Goal: Information Seeking & Learning: Learn about a topic

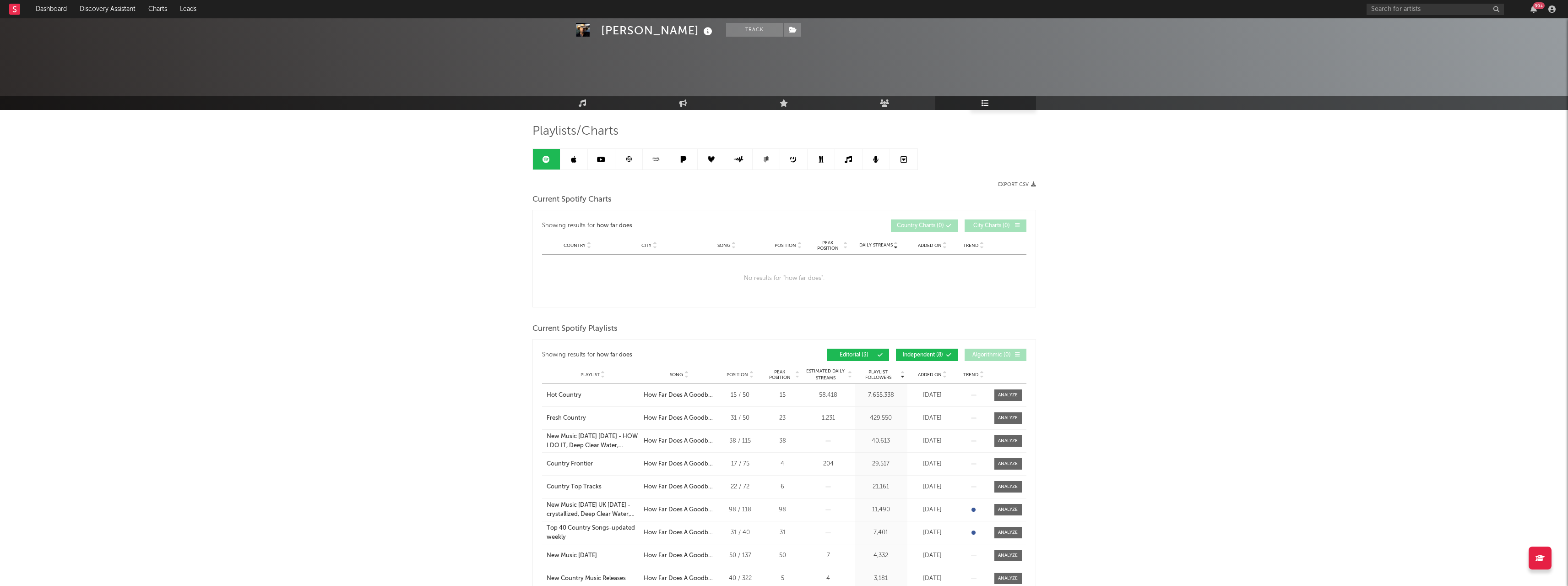
scroll to position [666, 0]
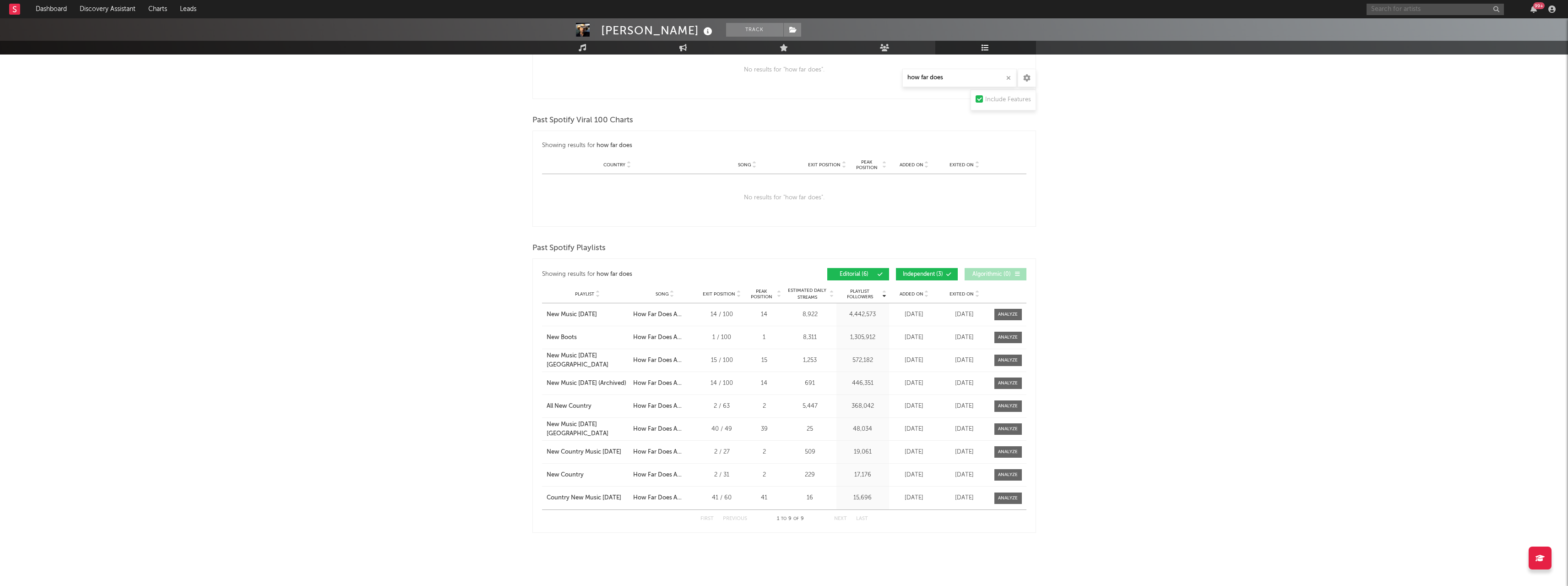
click at [1397, 10] on input "text" at bounding box center [1435, 9] width 138 height 12
type input "[PERSON_NAME]"
click at [1404, 28] on div "[PERSON_NAME]" at bounding box center [1449, 28] width 101 height 11
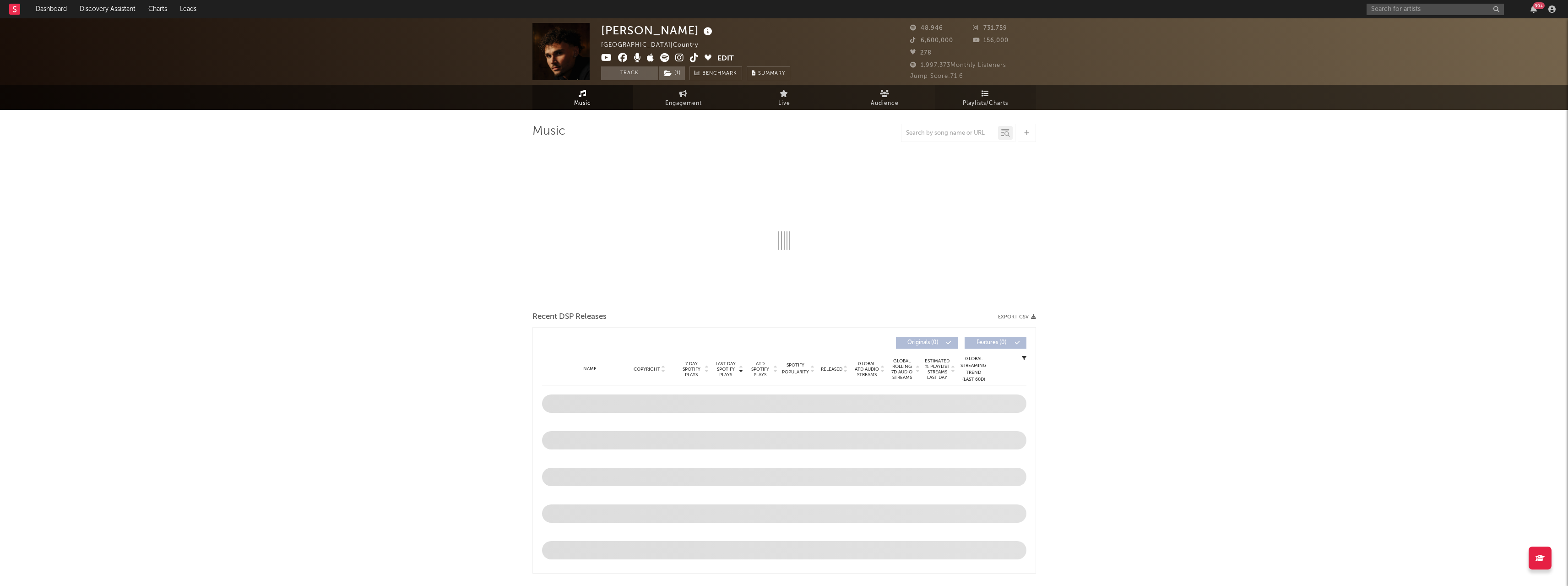
click at [983, 95] on icon at bounding box center [986, 93] width 8 height 7
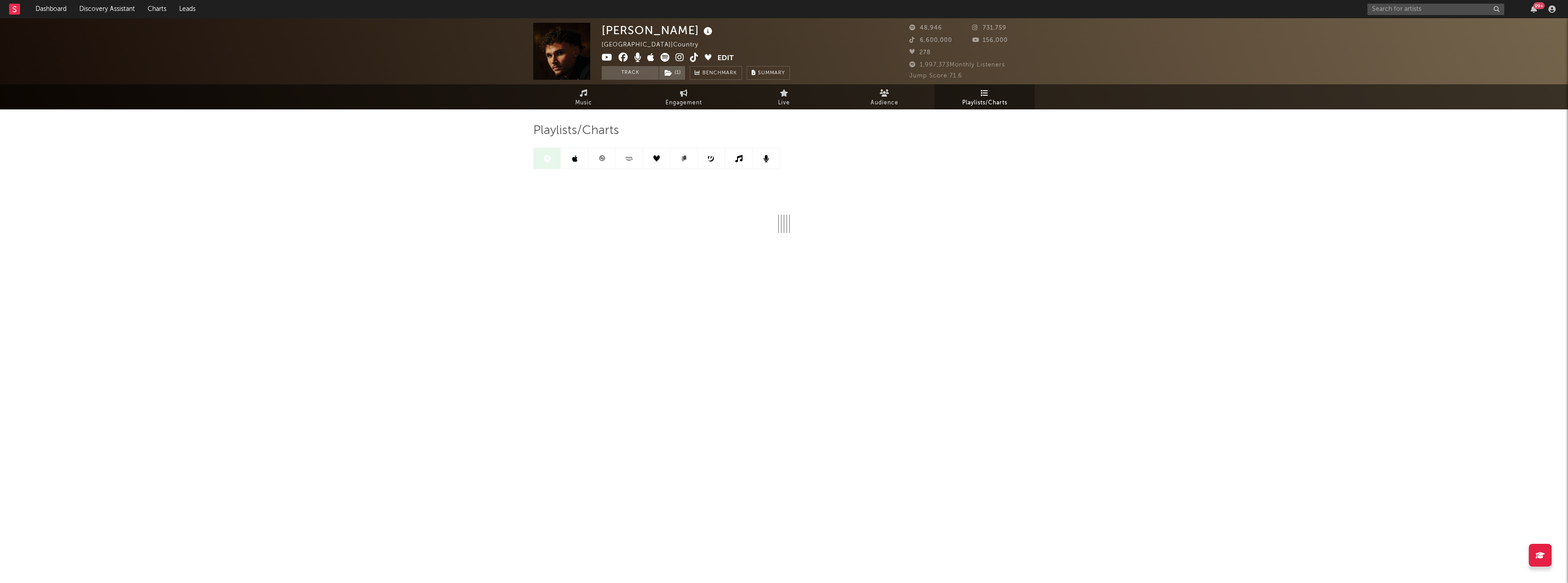
click at [570, 160] on link at bounding box center [574, 158] width 27 height 20
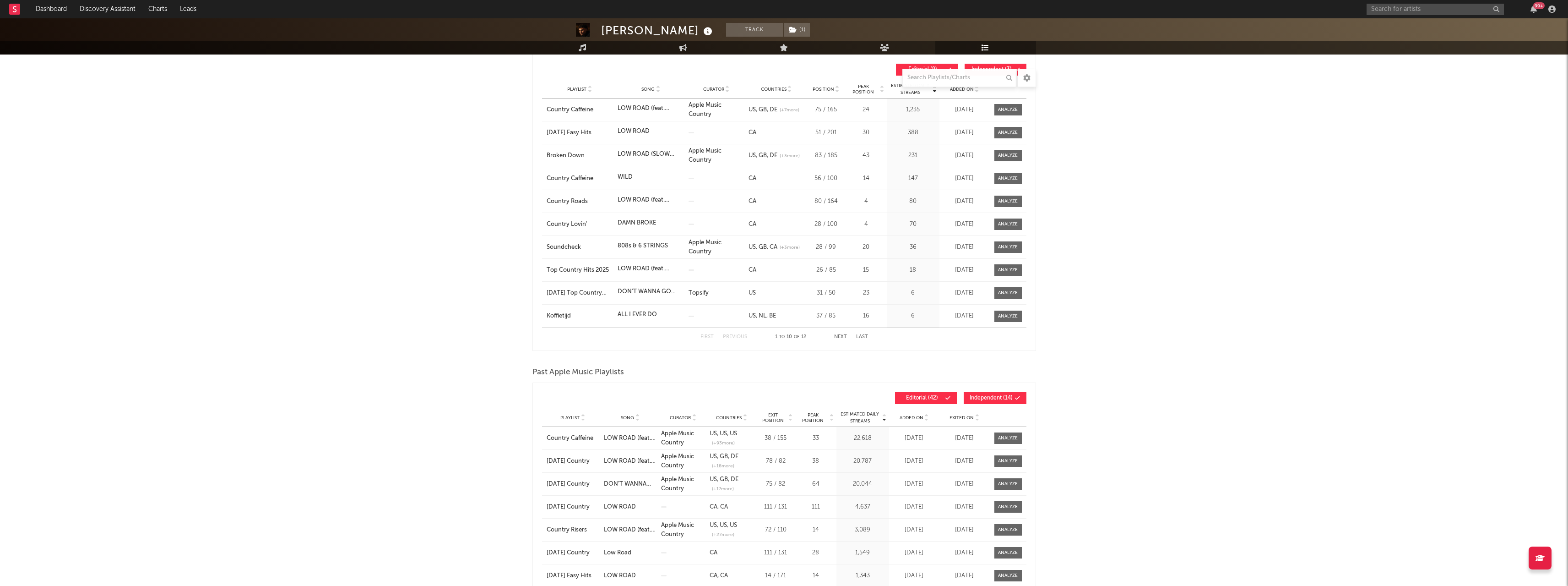
scroll to position [183, 0]
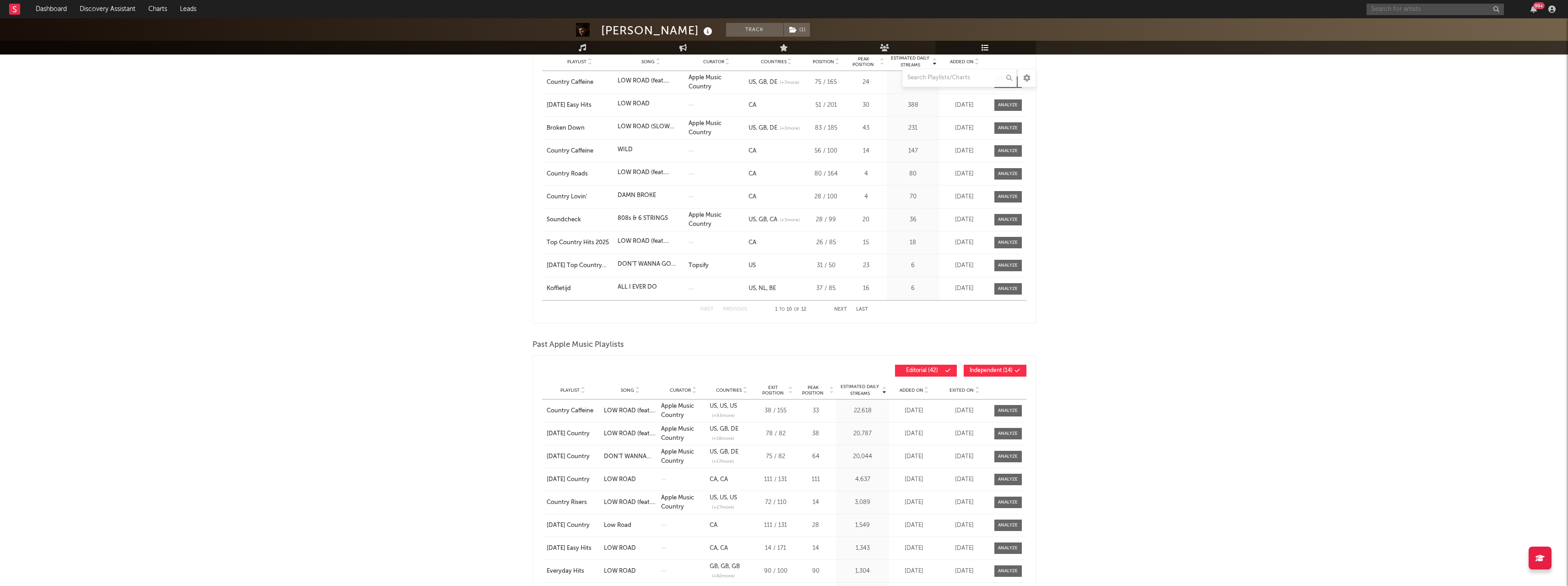
click at [1430, 6] on input "text" at bounding box center [1435, 9] width 138 height 12
type input "[PERSON_NAME]"
click at [1426, 27] on div "[PERSON_NAME]" at bounding box center [1449, 28] width 101 height 11
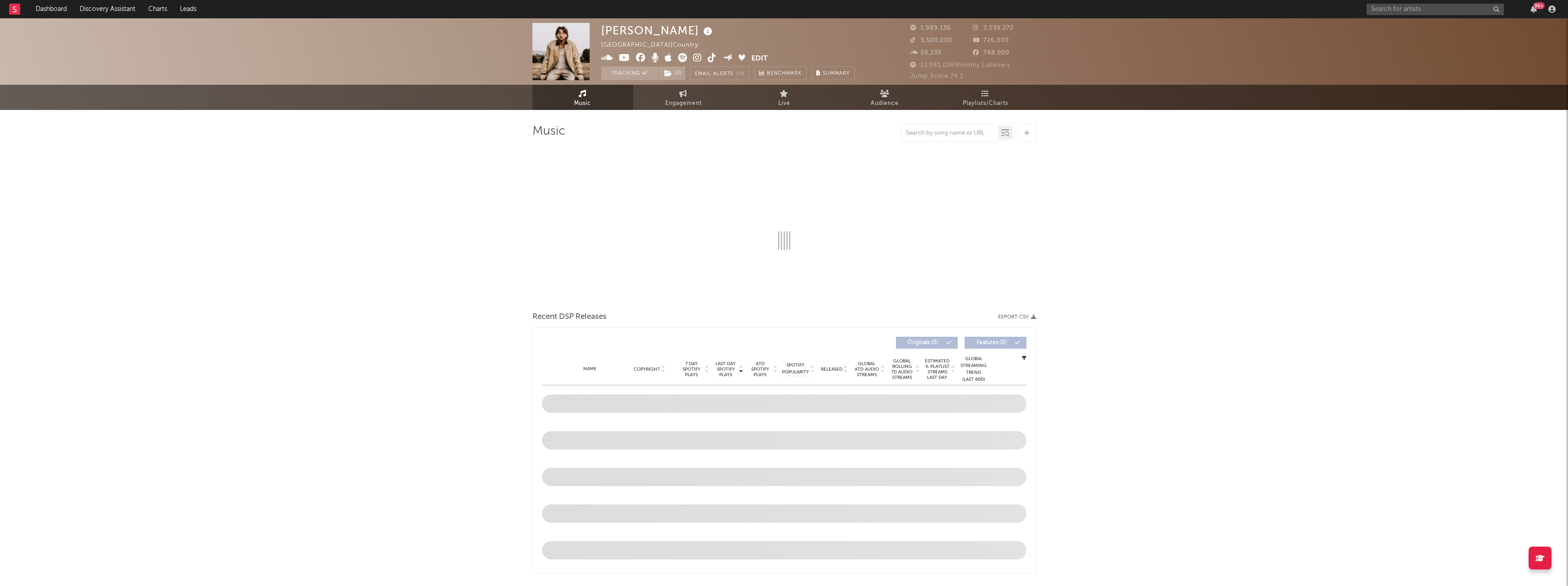
select select "6m"
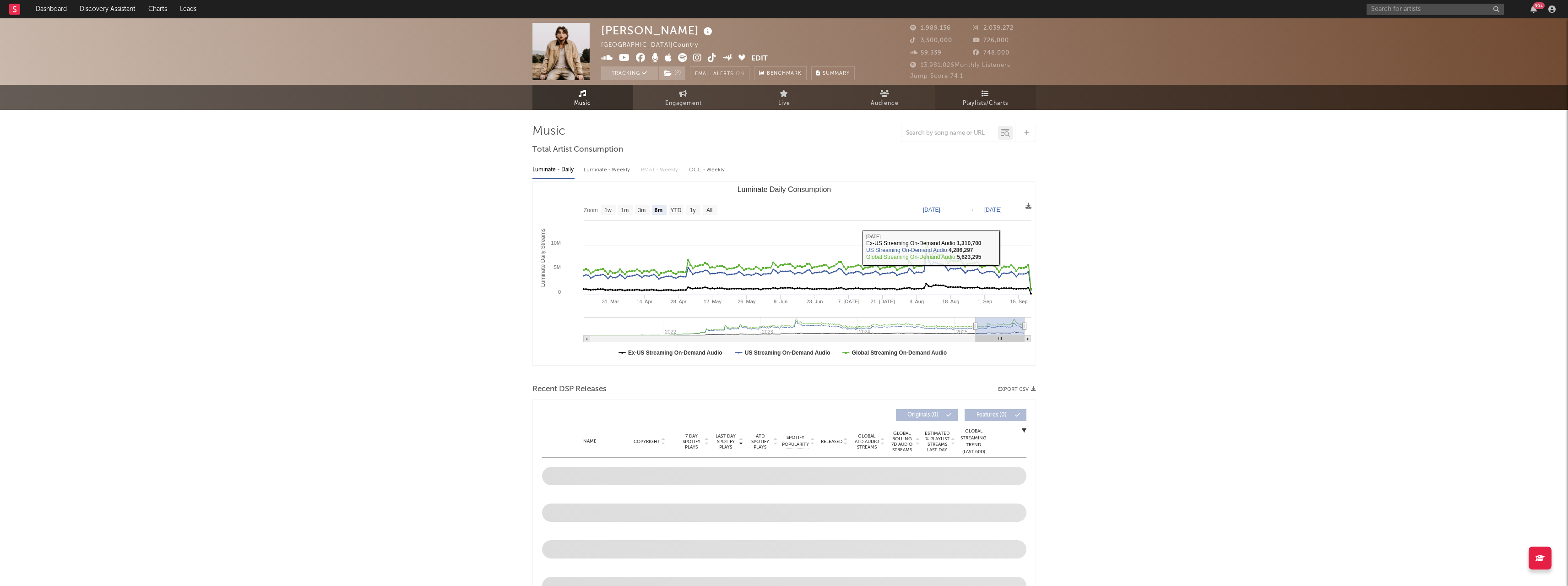
click at [997, 99] on span "Playlists/Charts" at bounding box center [986, 104] width 46 height 11
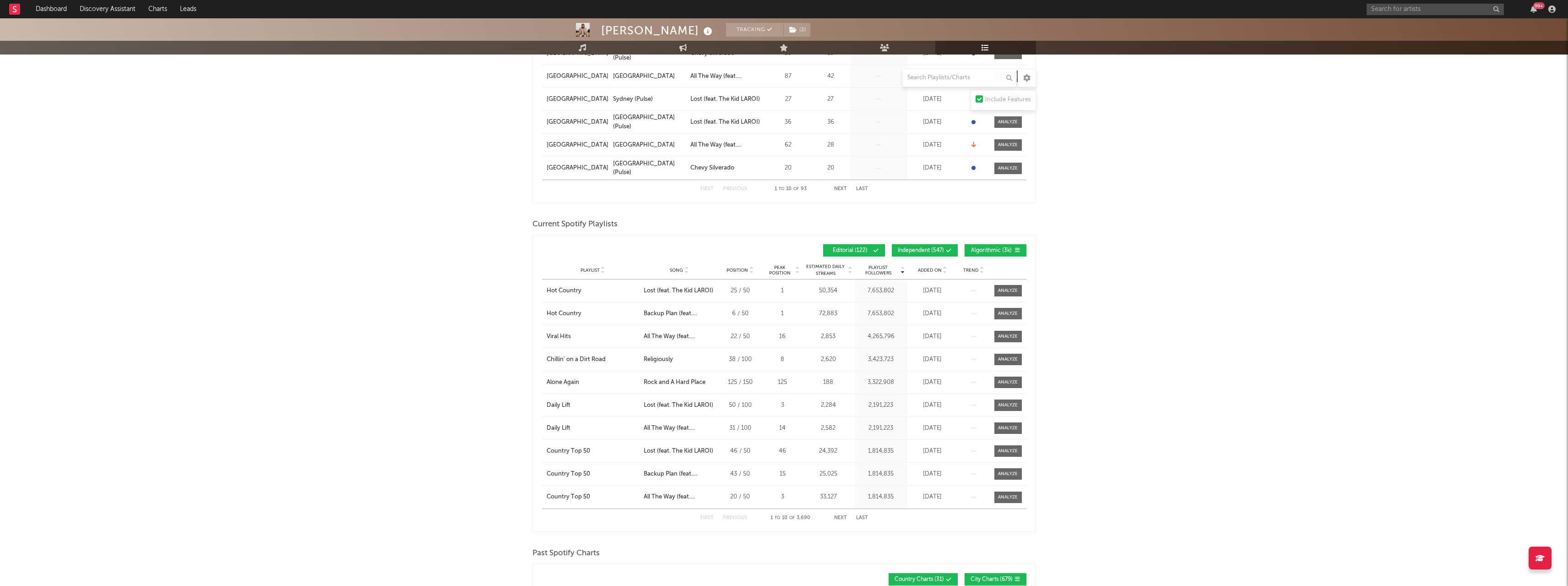
scroll to position [321, 0]
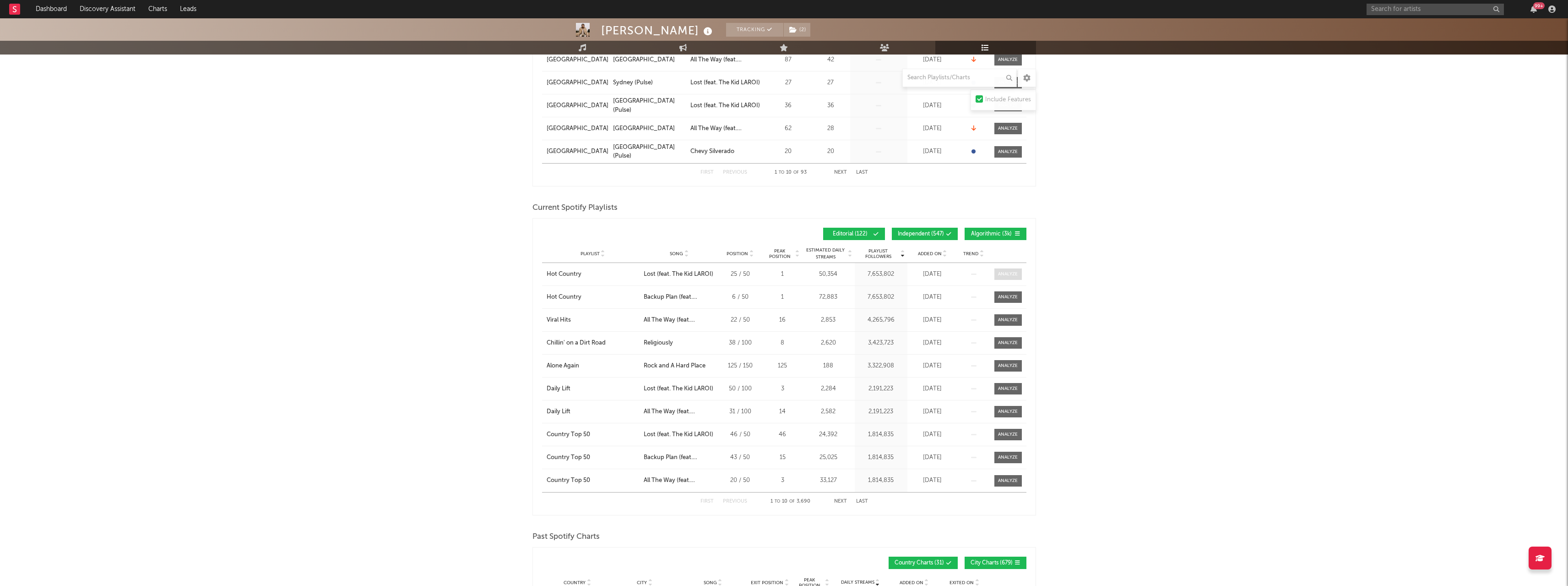
click at [1010, 275] on div at bounding box center [1008, 274] width 20 height 7
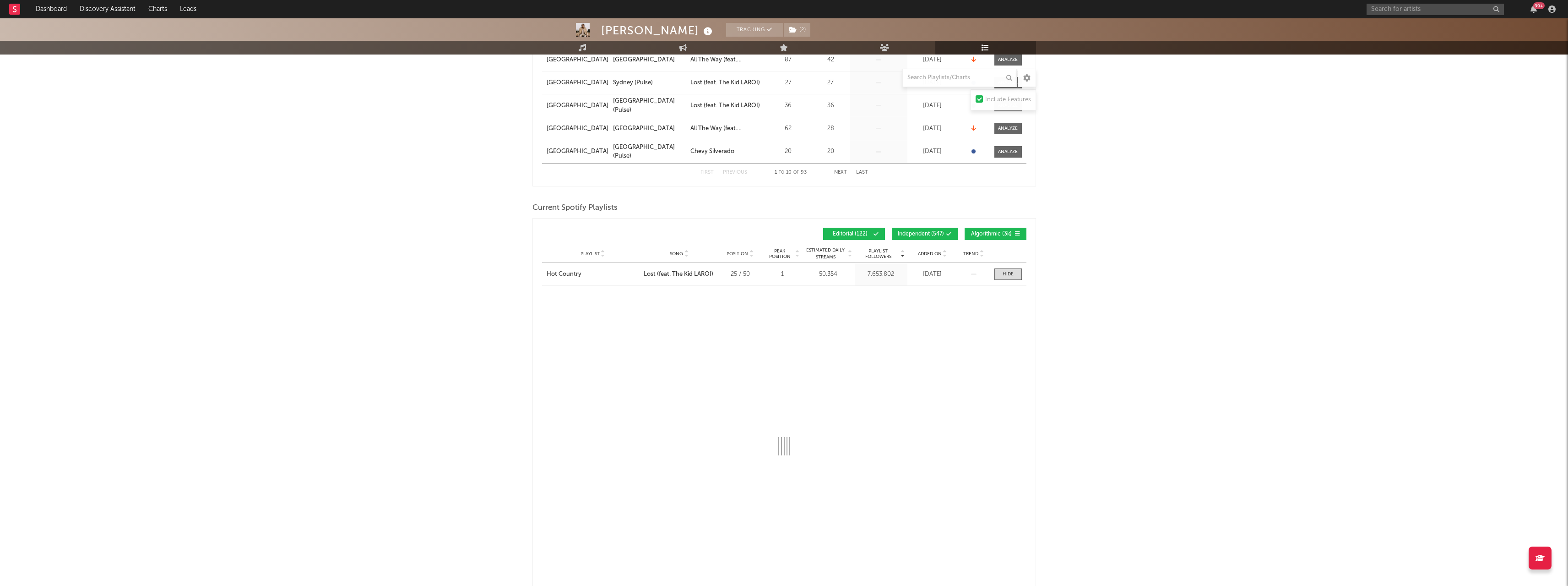
select select "1w"
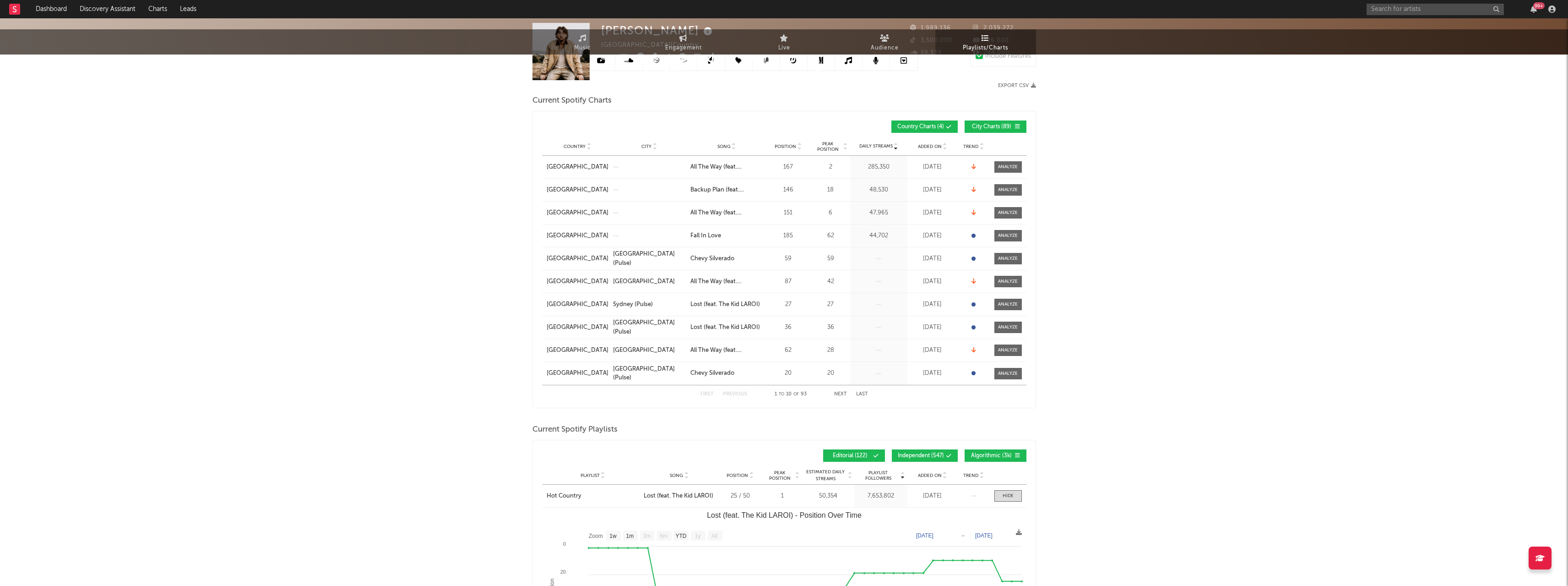
scroll to position [0, 0]
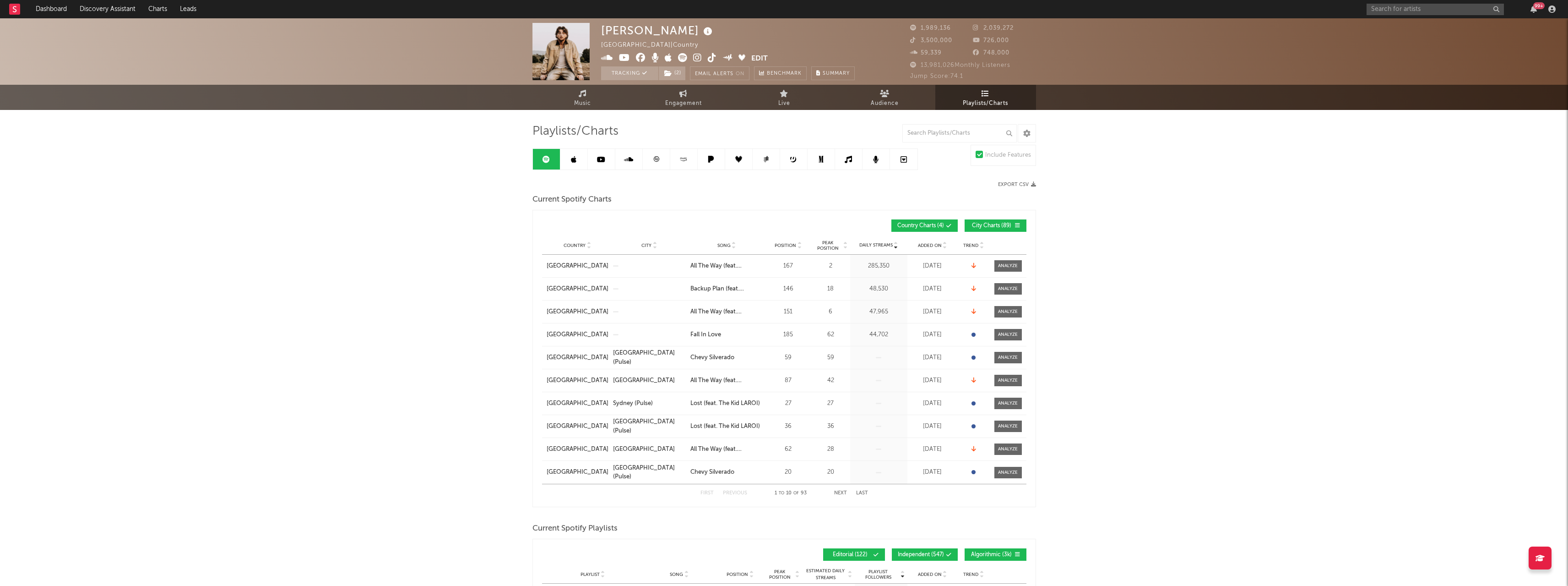
click at [575, 157] on icon at bounding box center [573, 159] width 6 height 7
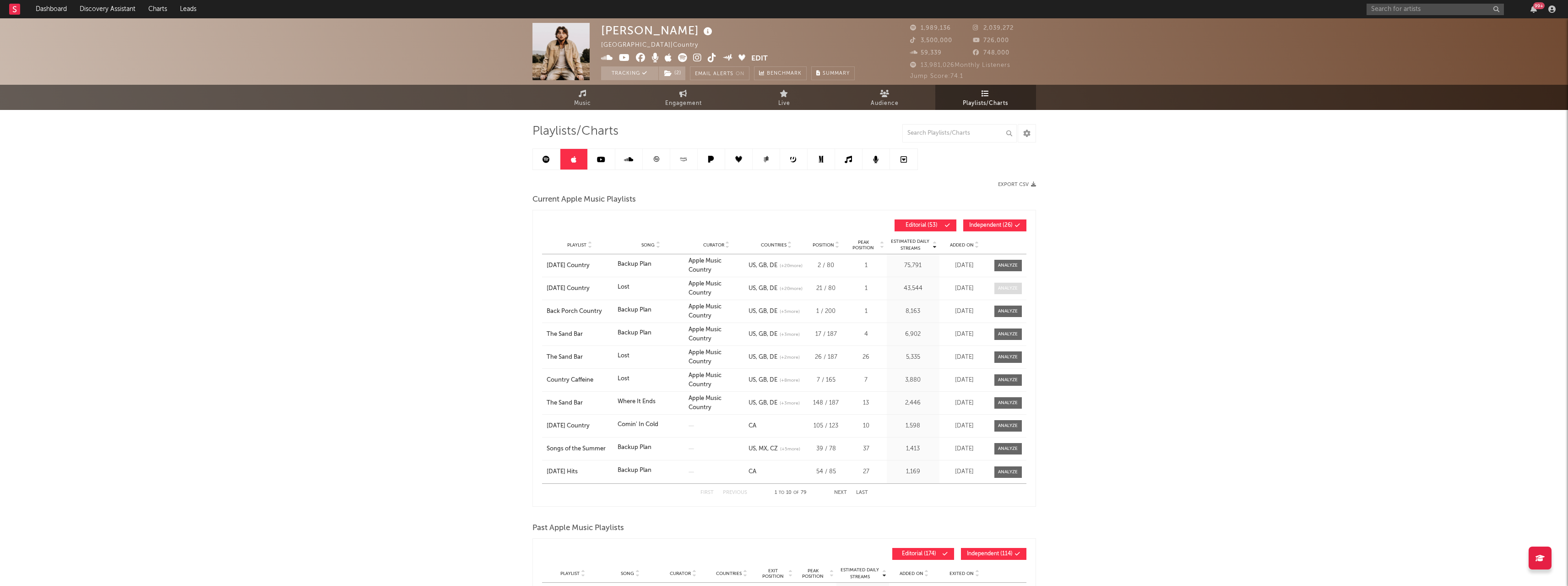
click at [1007, 289] on div at bounding box center [1008, 288] width 20 height 7
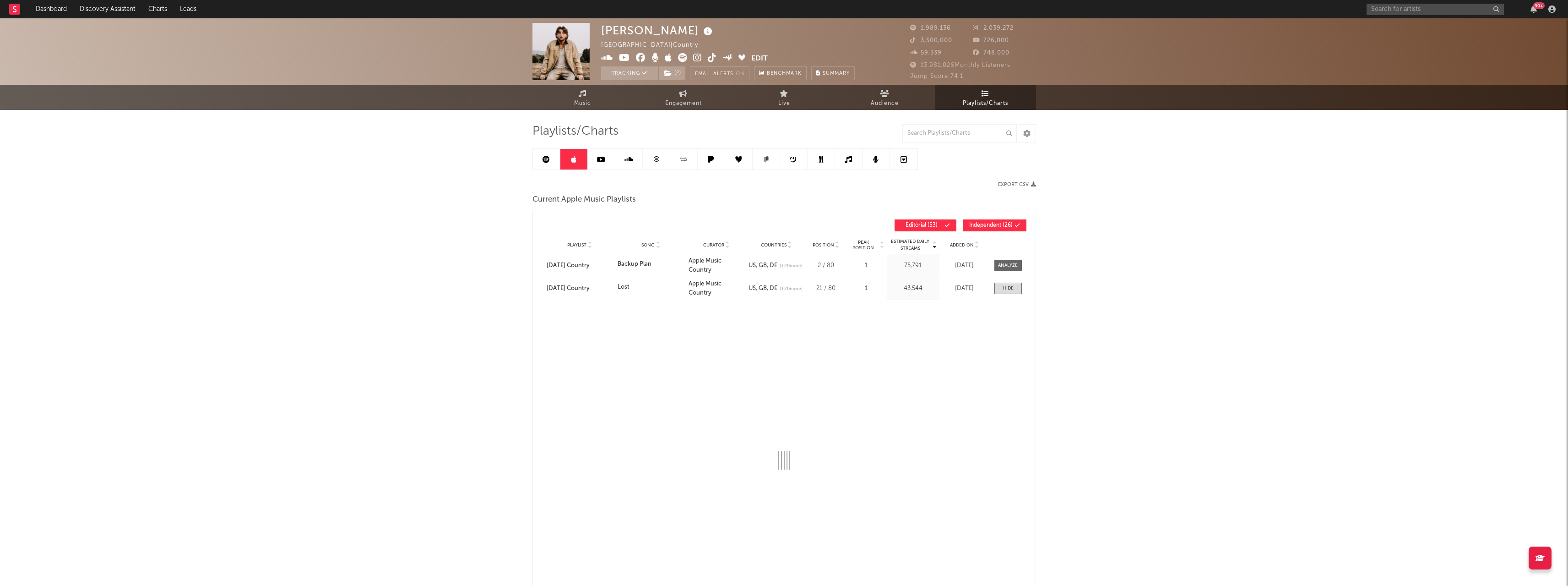
select select "1w"
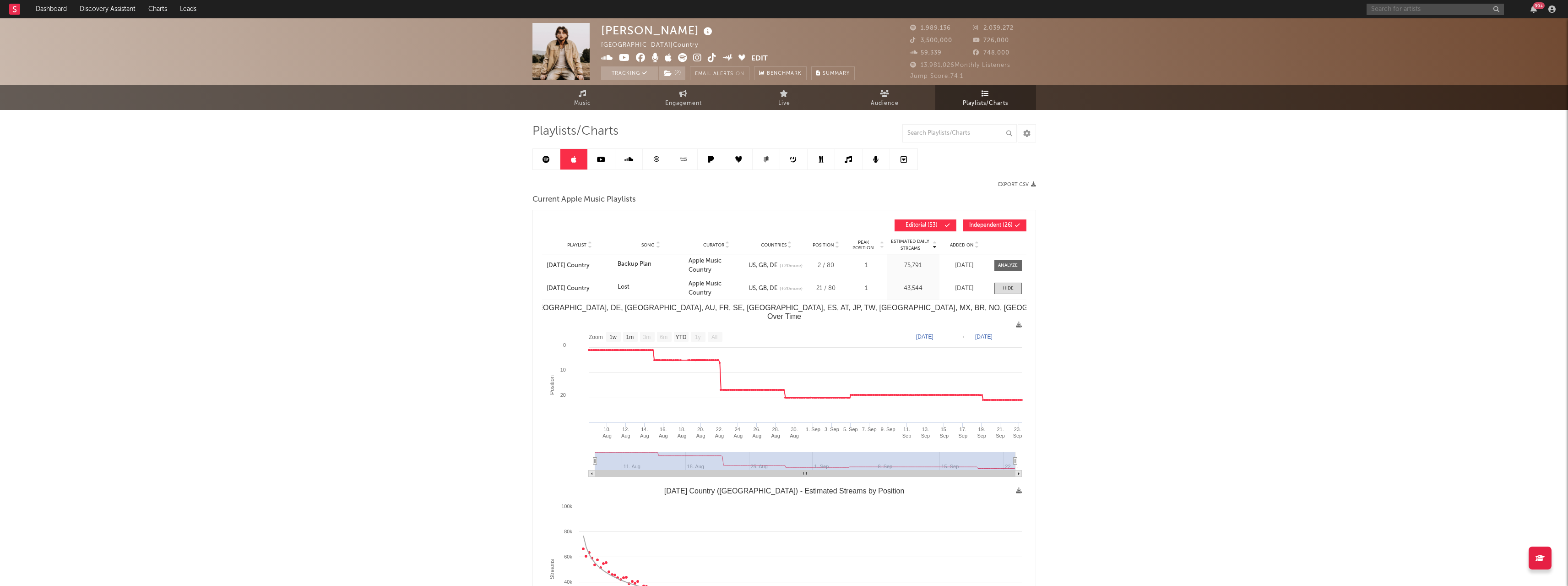
click at [1395, 4] on input "text" at bounding box center [1435, 9] width 138 height 12
click at [1420, 4] on input "[PERSON_NAME]" at bounding box center [1435, 9] width 138 height 12
type input "[PERSON_NAME]"
click at [1417, 27] on div "[PERSON_NAME]" at bounding box center [1449, 28] width 101 height 11
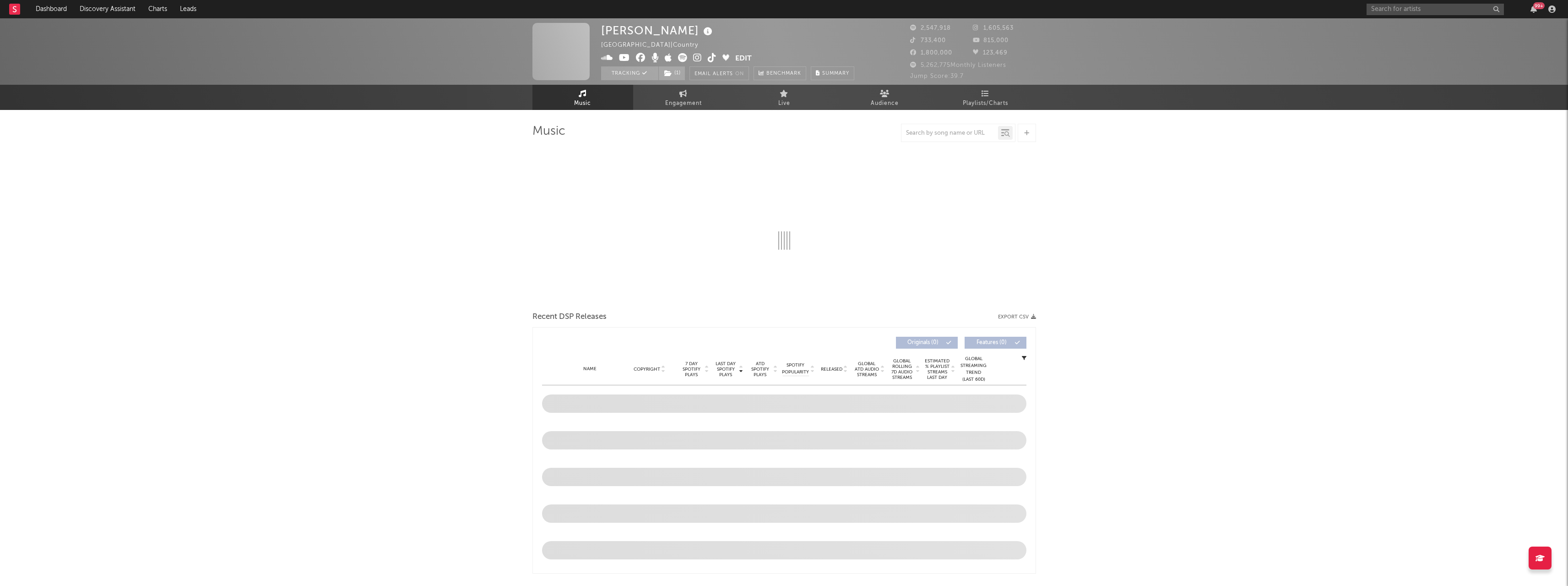
select select "6m"
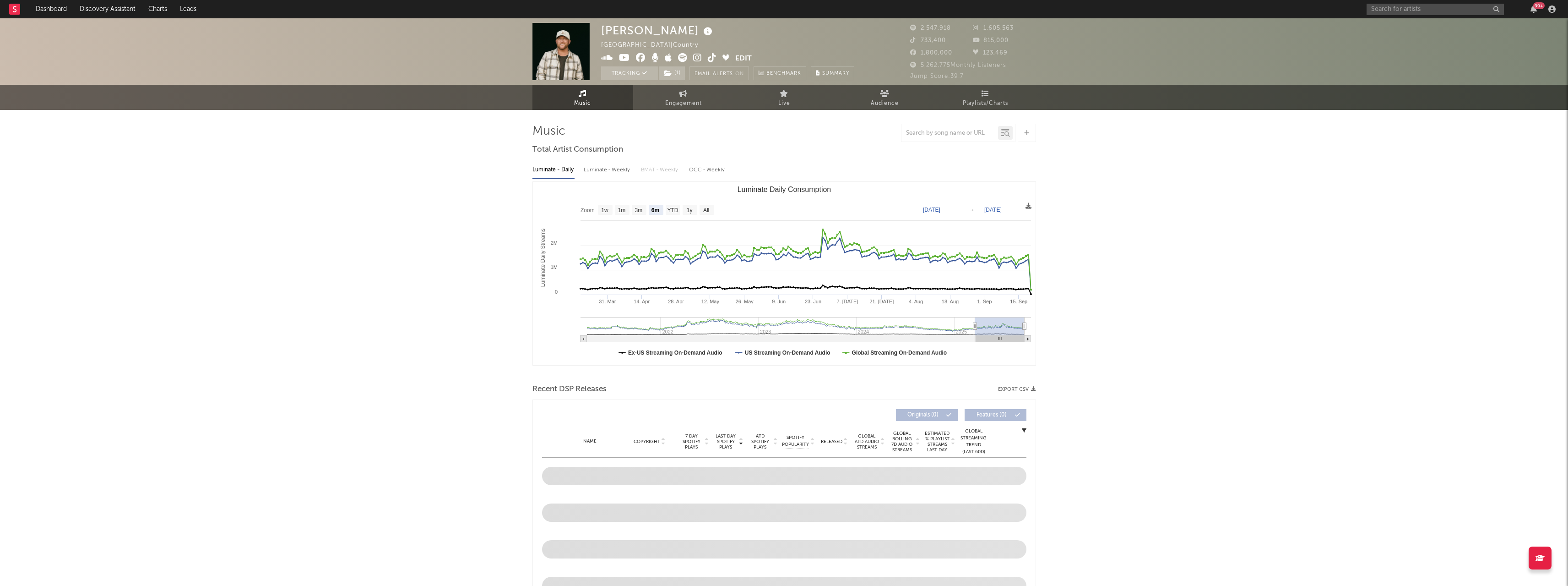
select select "6m"
click at [974, 103] on span "Playlists/Charts" at bounding box center [986, 104] width 46 height 11
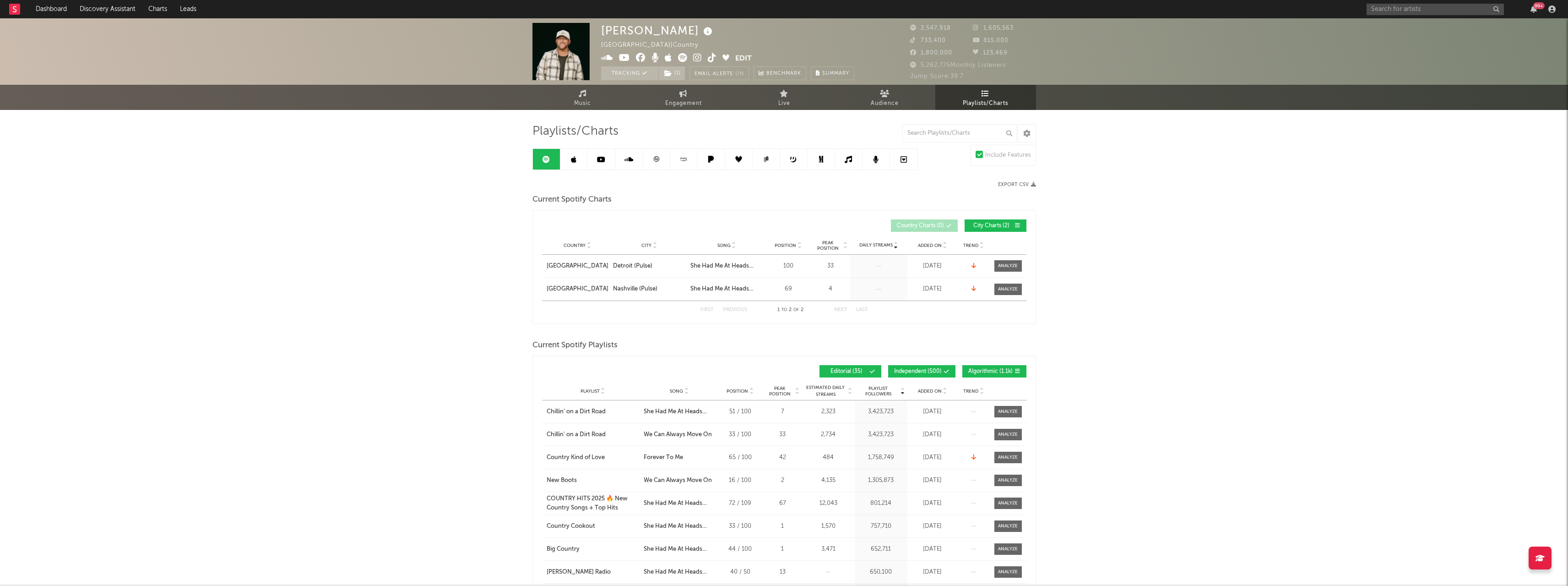
click at [578, 162] on link at bounding box center [574, 159] width 28 height 20
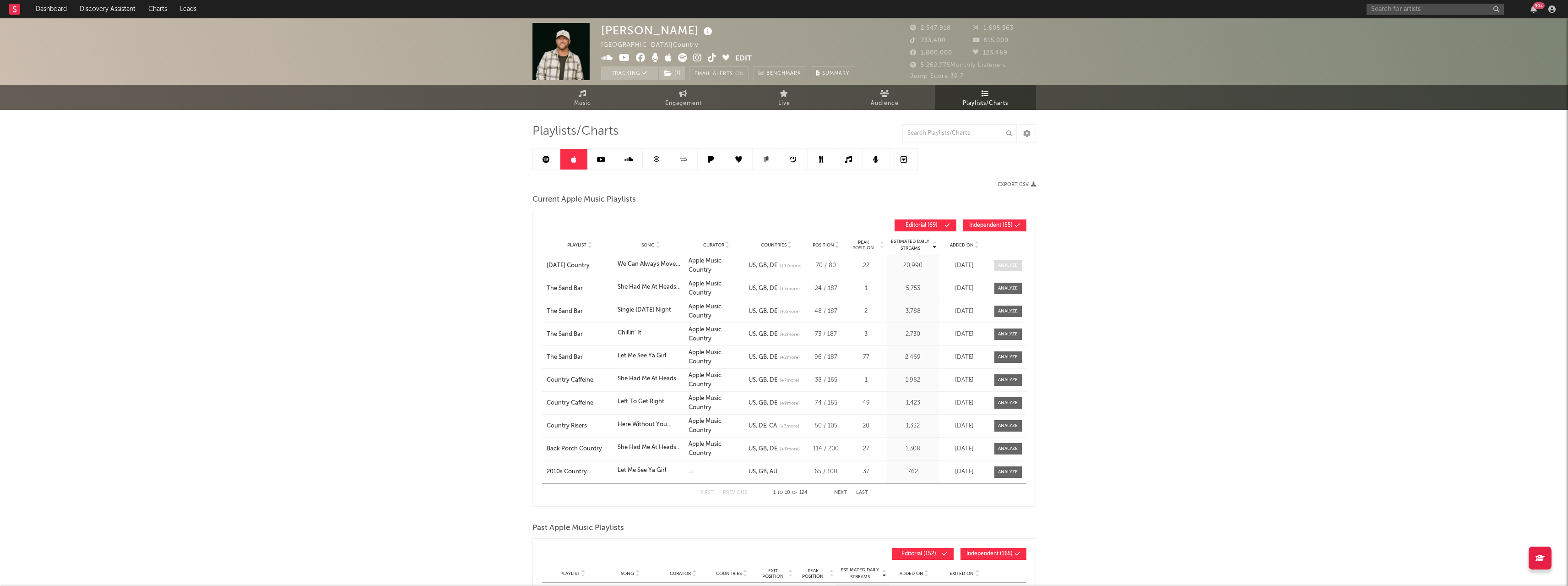
click at [1008, 264] on div at bounding box center [1008, 265] width 20 height 7
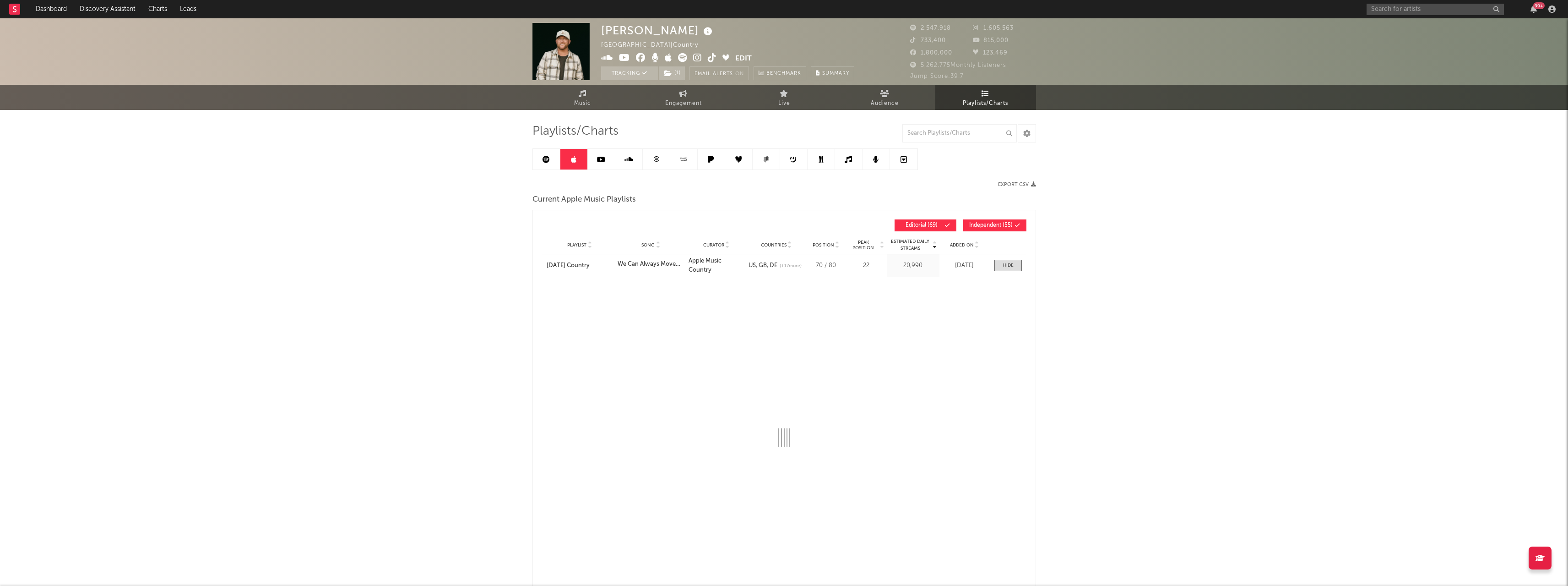
select select "1w"
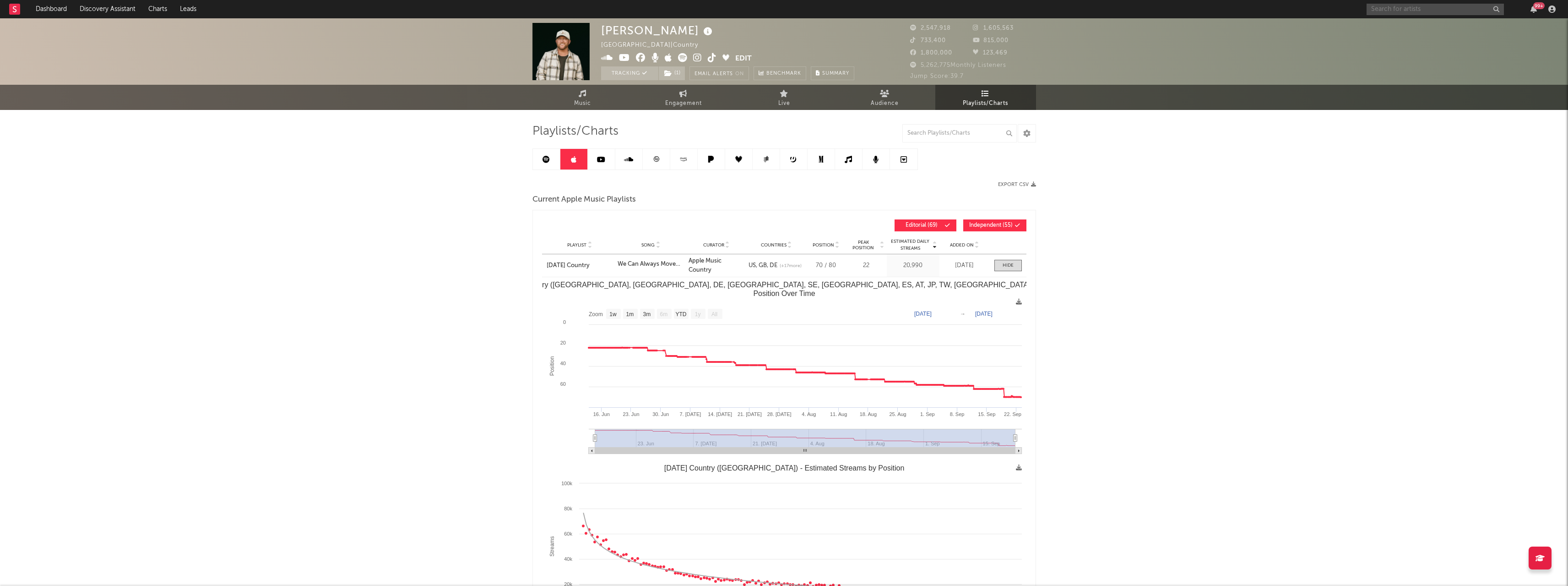
click at [1395, 13] on input "text" at bounding box center [1435, 9] width 138 height 12
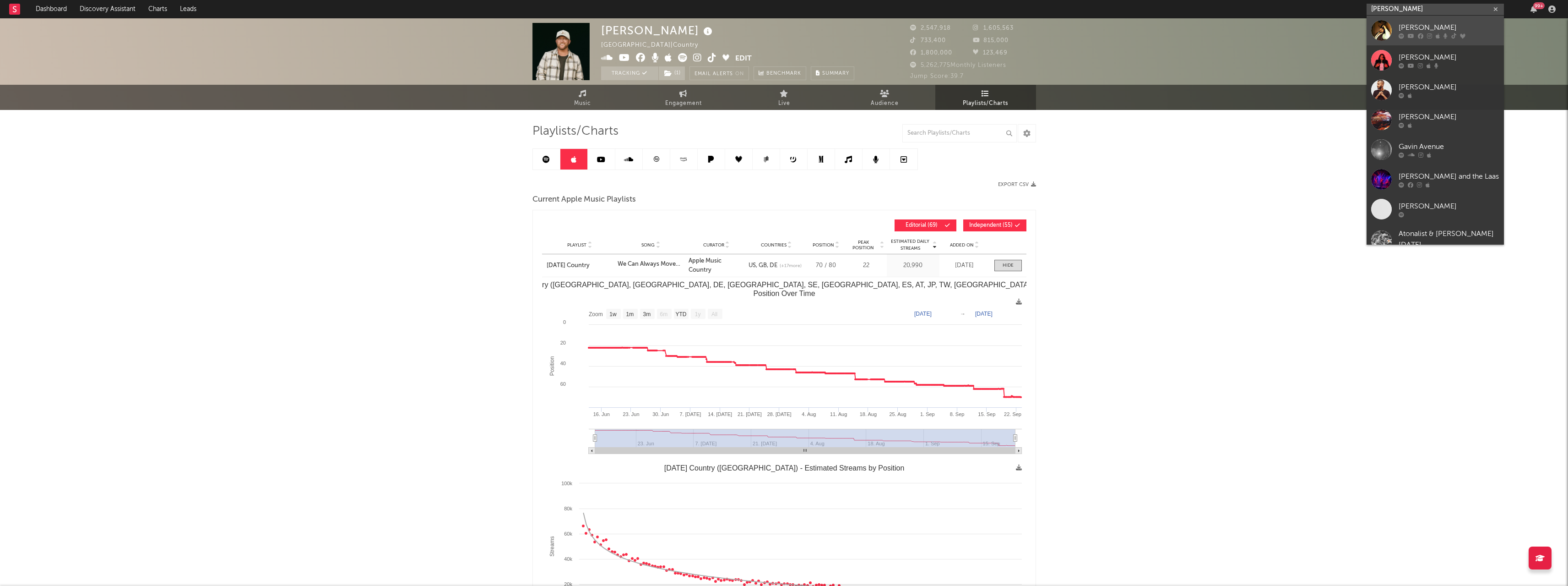
type input "[PERSON_NAME]"
click at [1428, 38] on icon at bounding box center [1430, 35] width 5 height 6
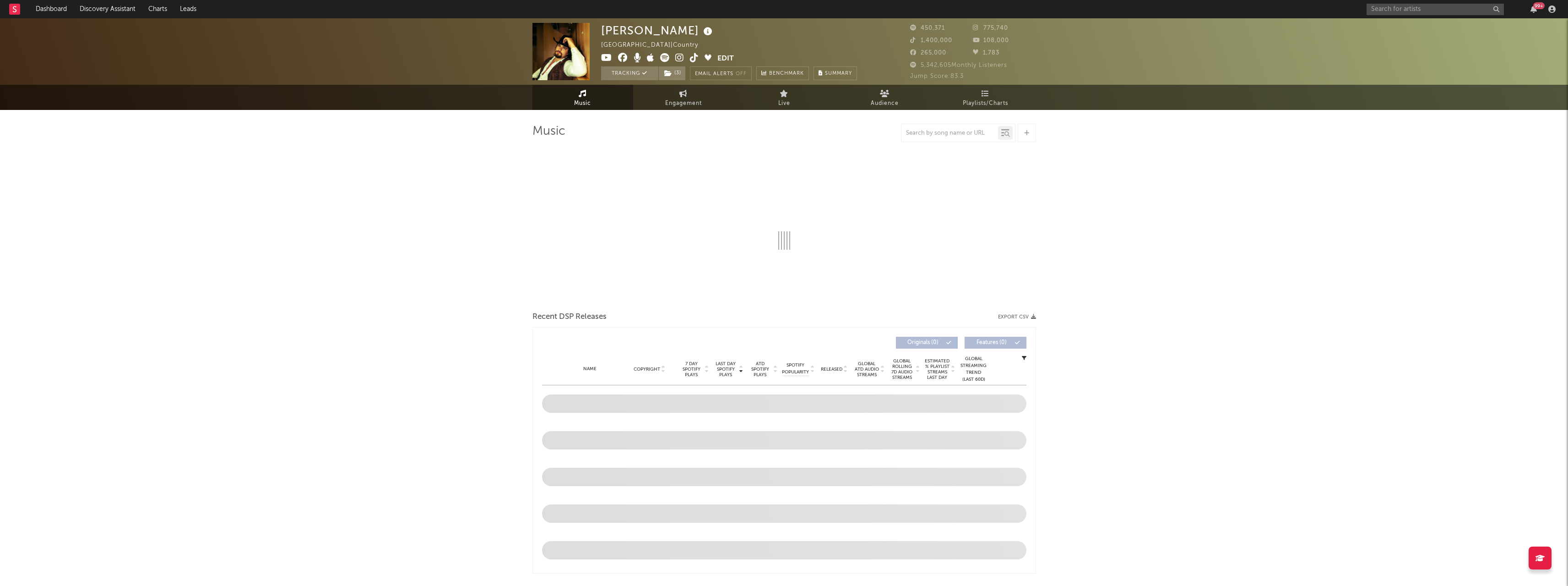
select select "6m"
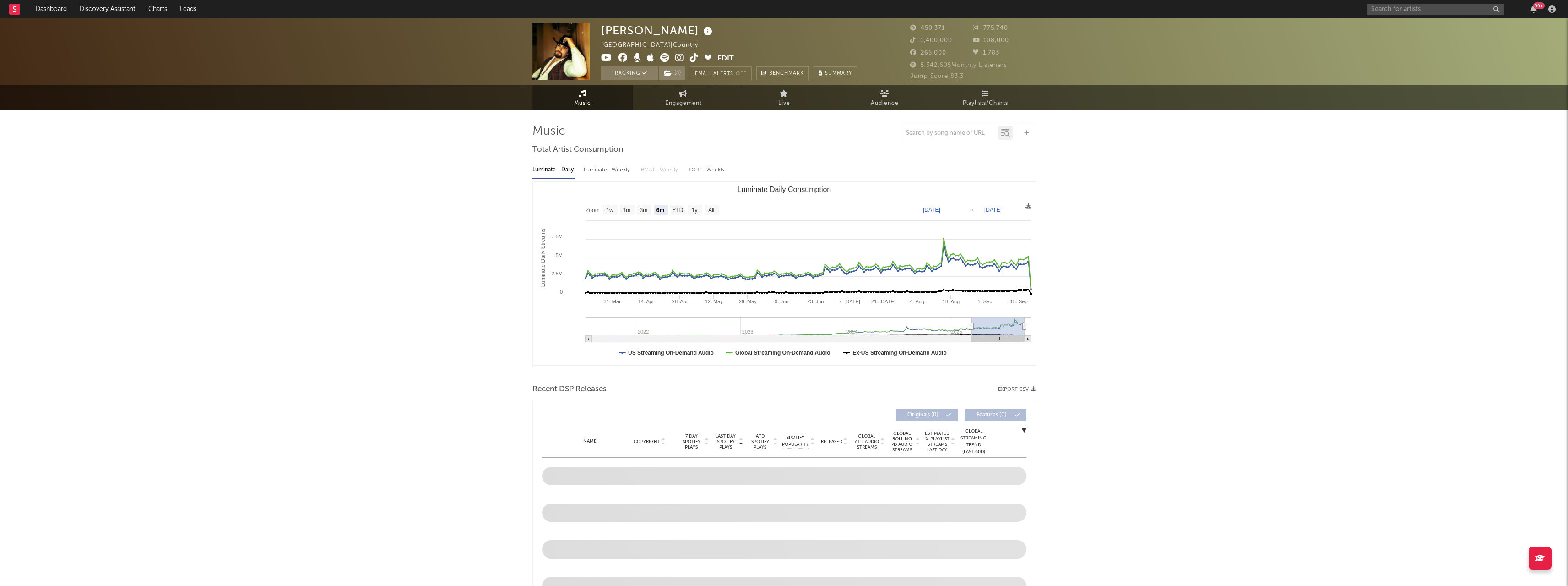
select select "6m"
click at [986, 104] on span "Playlists/Charts" at bounding box center [986, 104] width 46 height 11
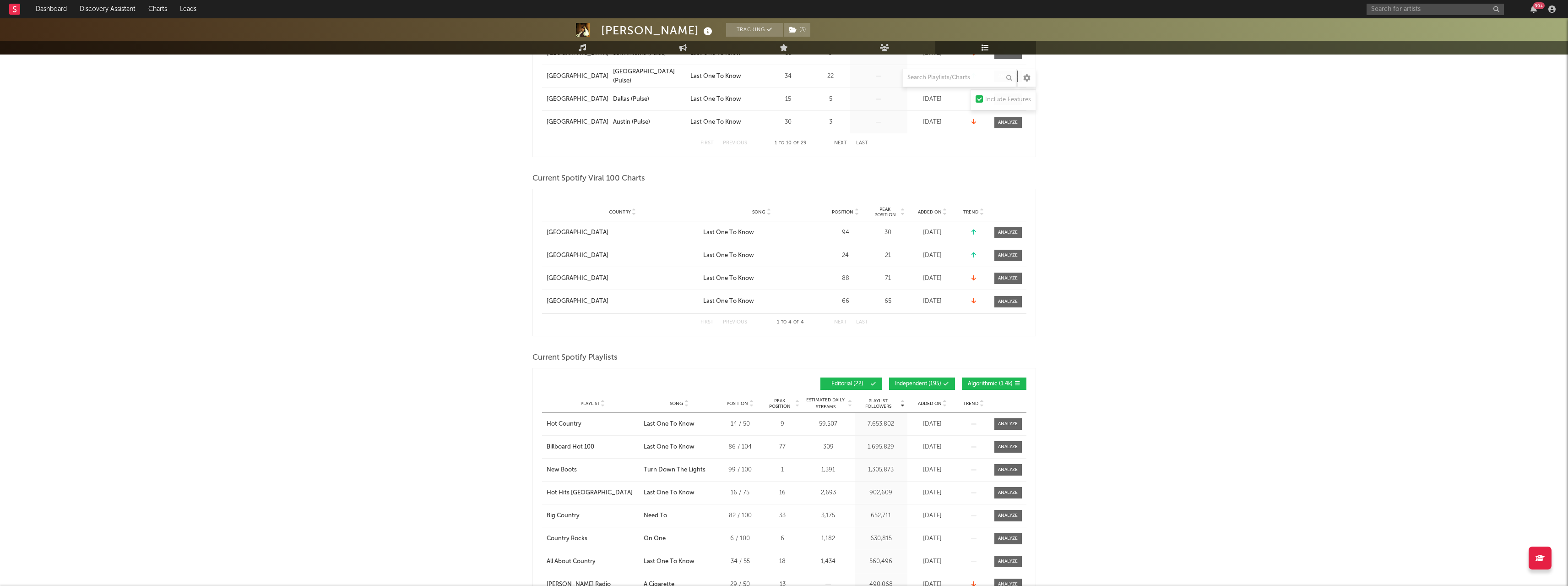
scroll to position [367, 0]
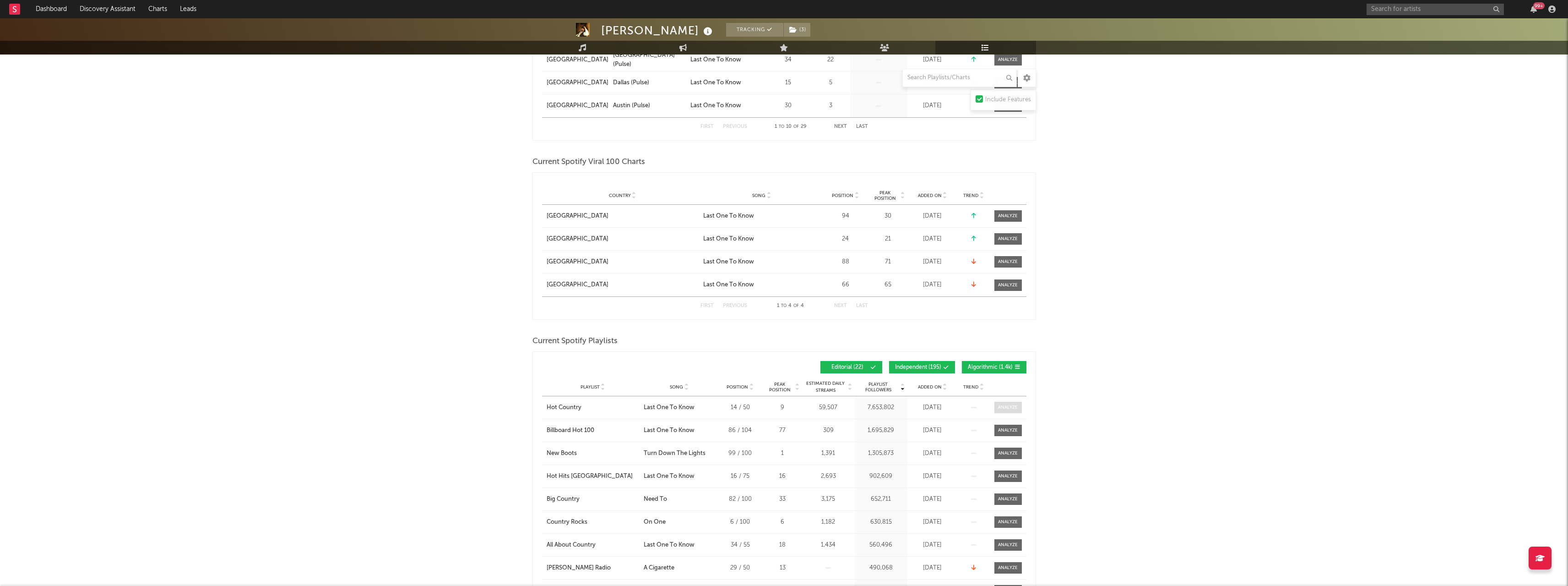
click at [1004, 409] on div at bounding box center [1008, 407] width 20 height 7
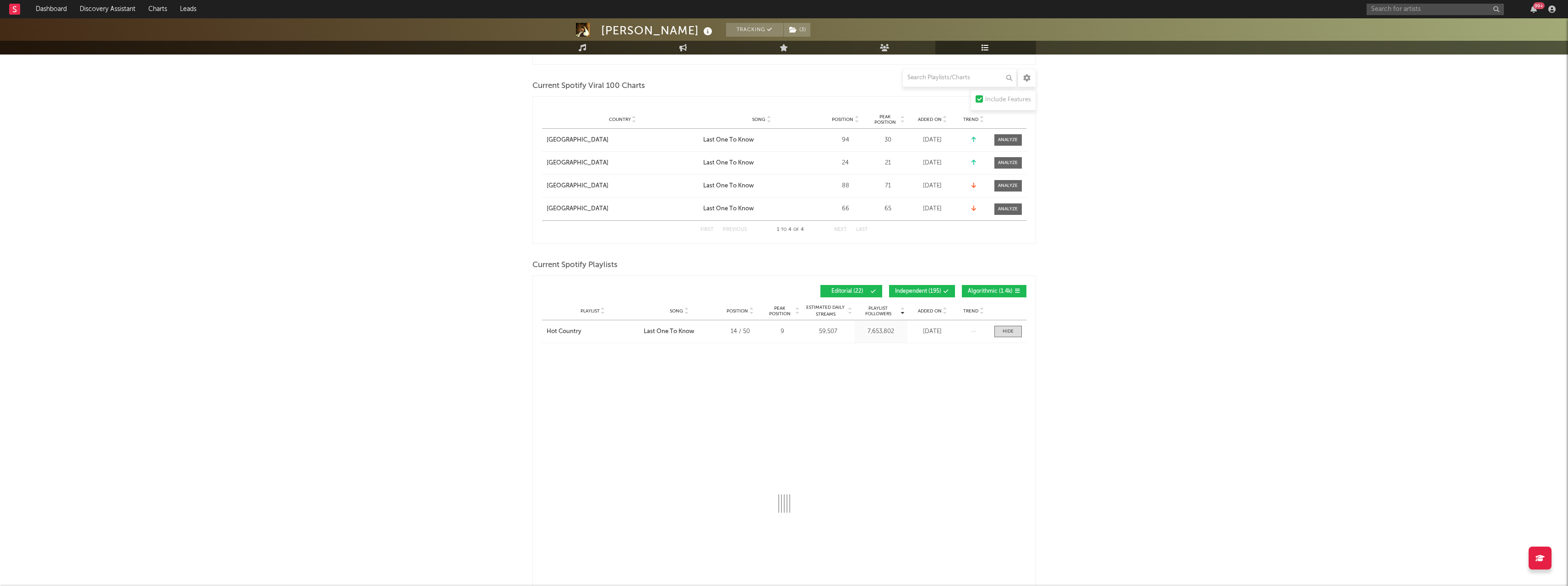
select select "1w"
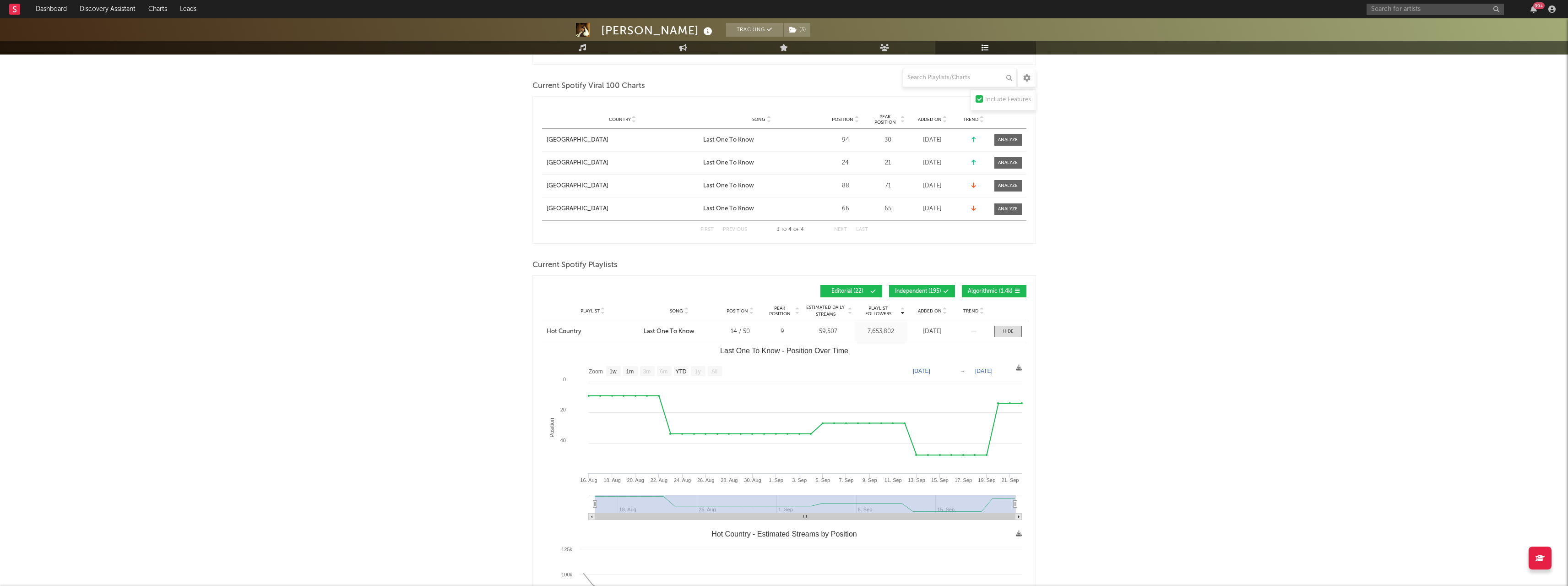
scroll to position [504, 0]
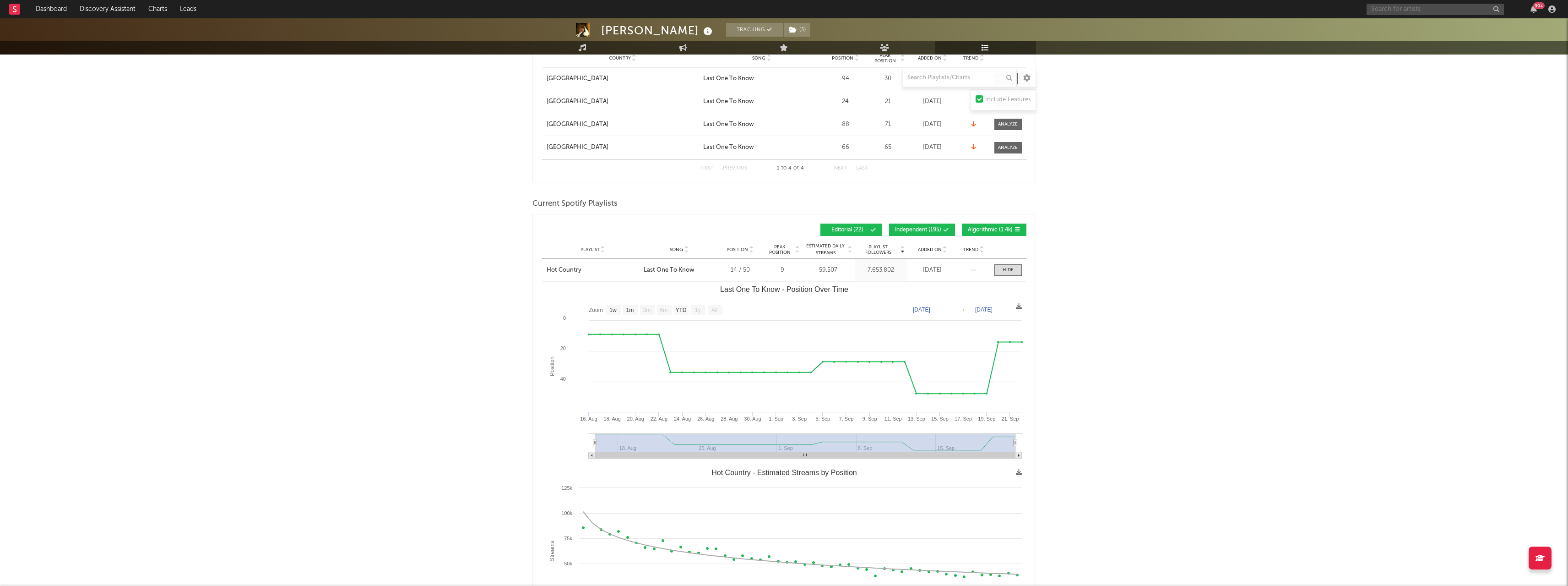
click at [1409, 8] on input "text" at bounding box center [1435, 9] width 138 height 12
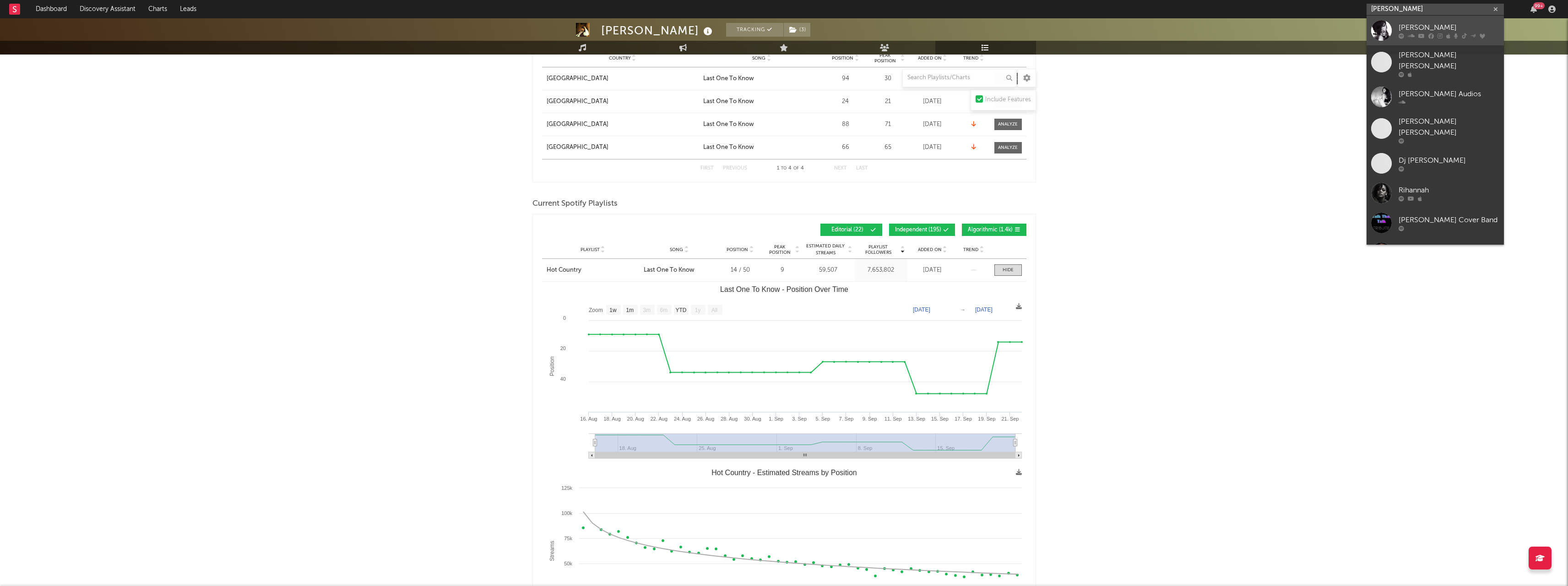
type input "[PERSON_NAME]"
click at [1411, 32] on div "[PERSON_NAME]" at bounding box center [1449, 28] width 101 height 11
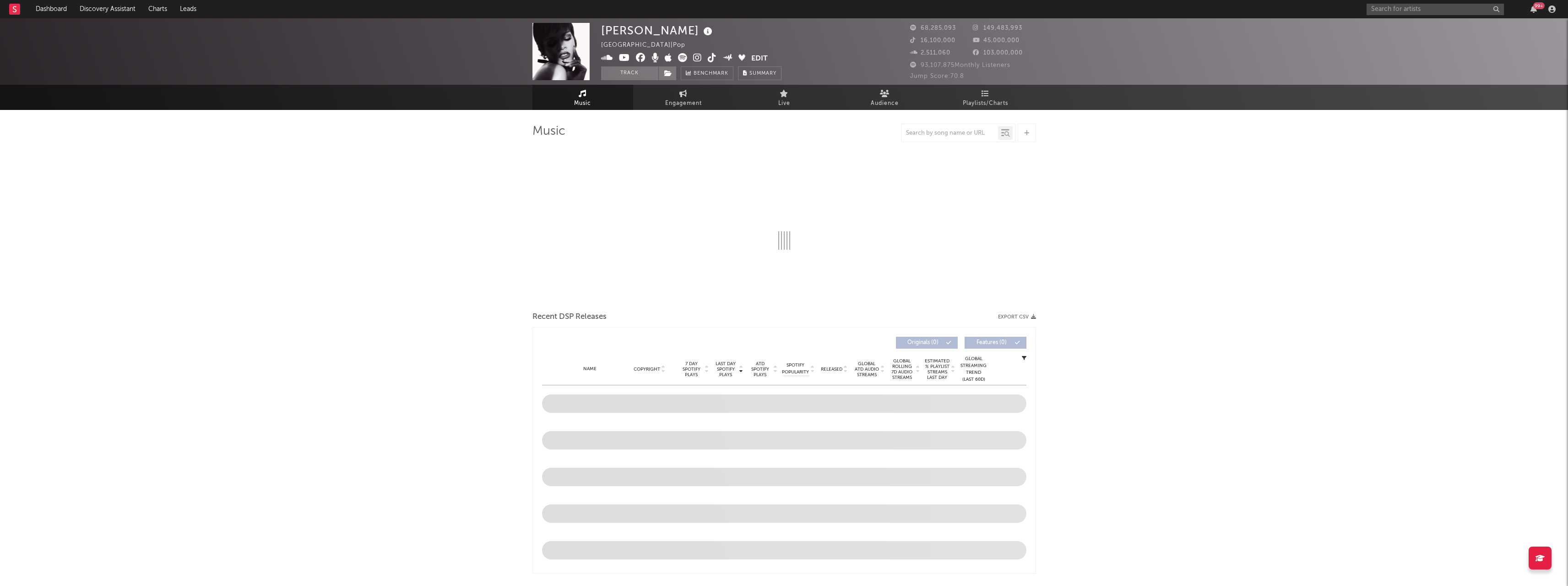
select select "6m"
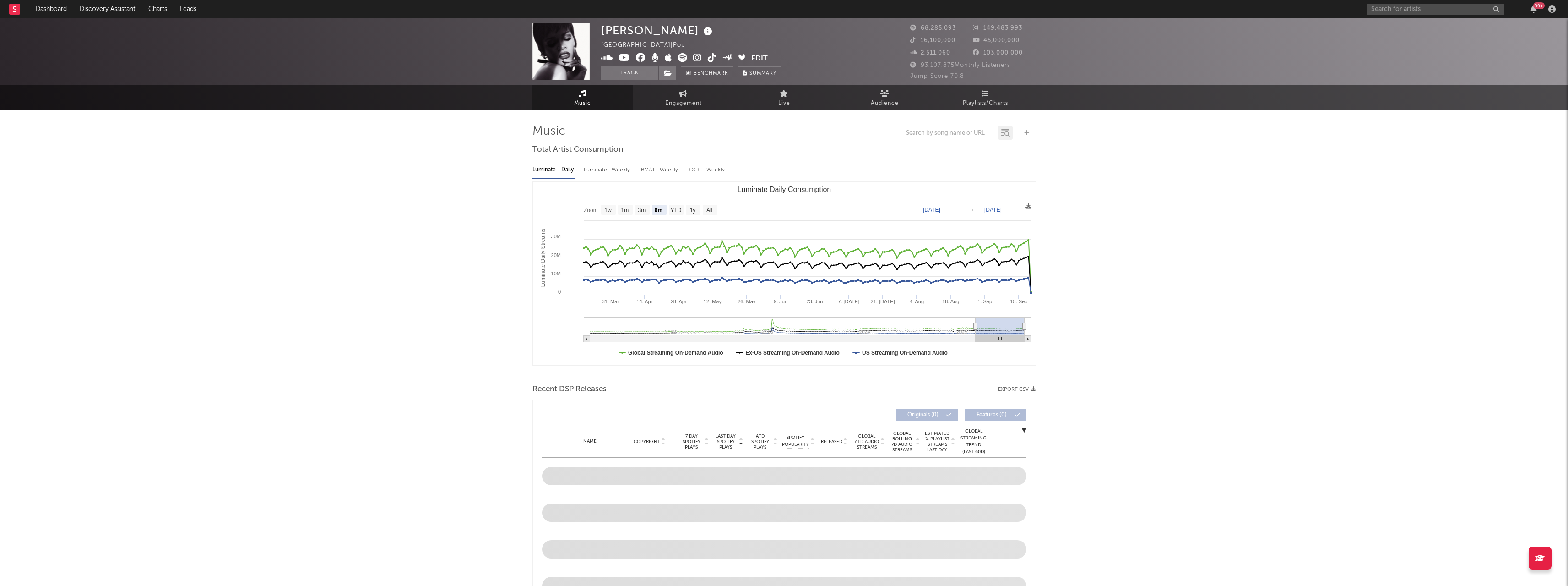
select select "6m"
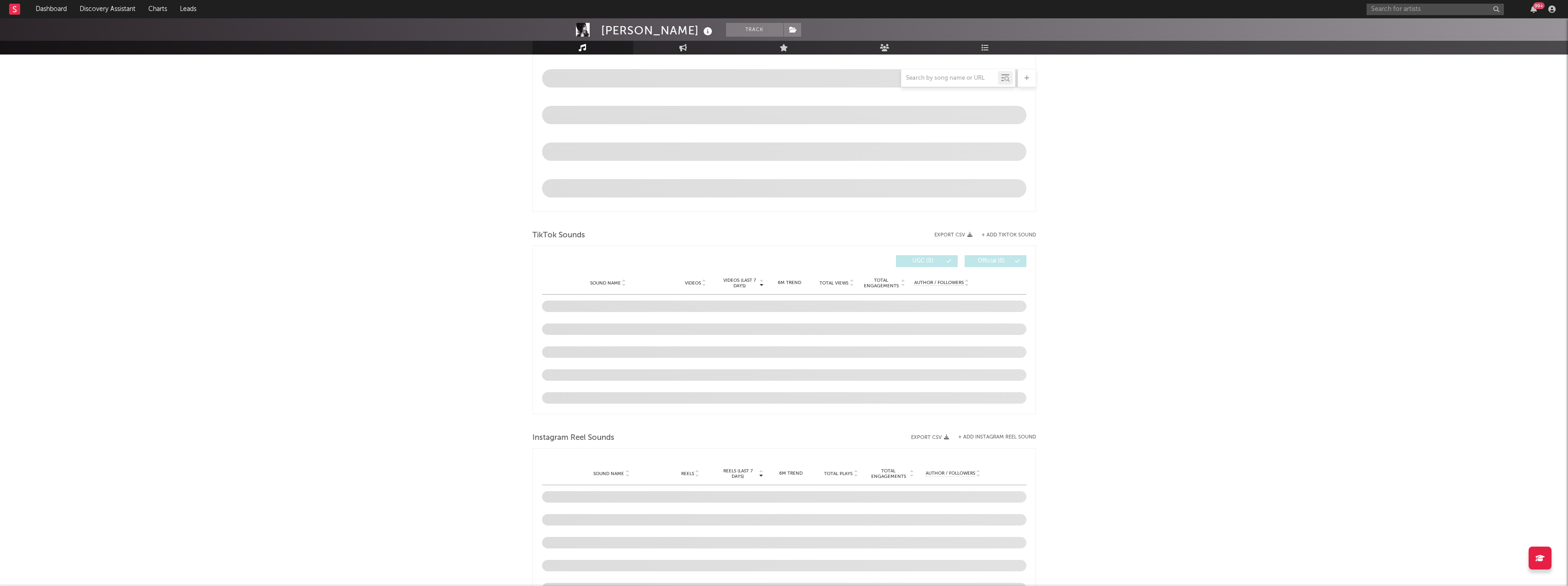
scroll to position [458, 0]
